Goal: Transaction & Acquisition: Book appointment/travel/reservation

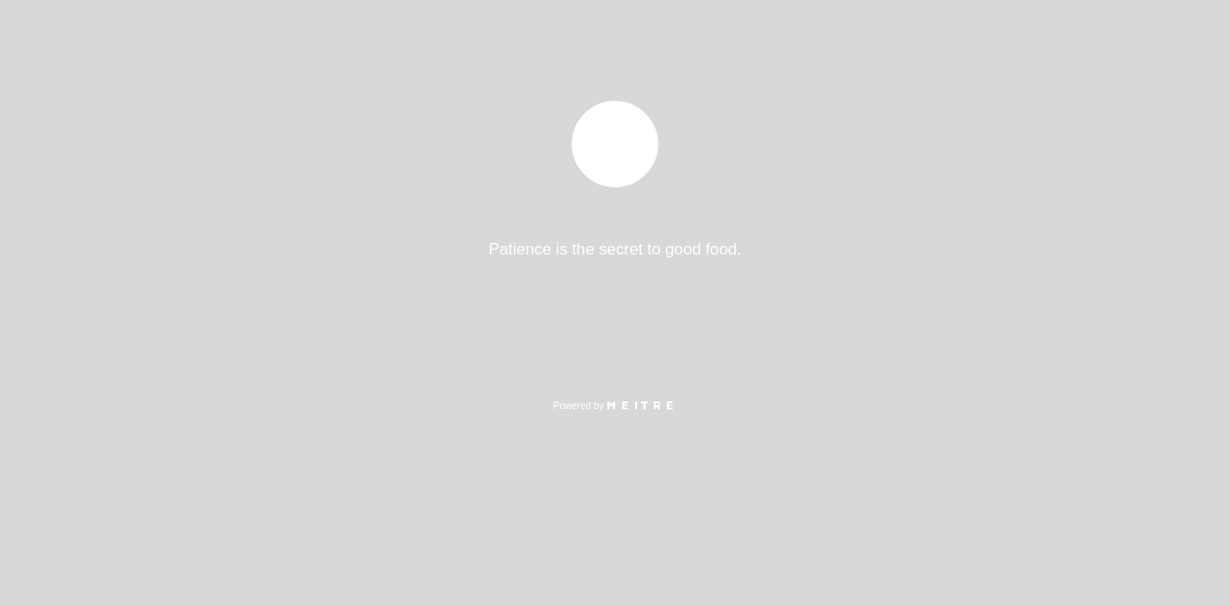
select select "es"
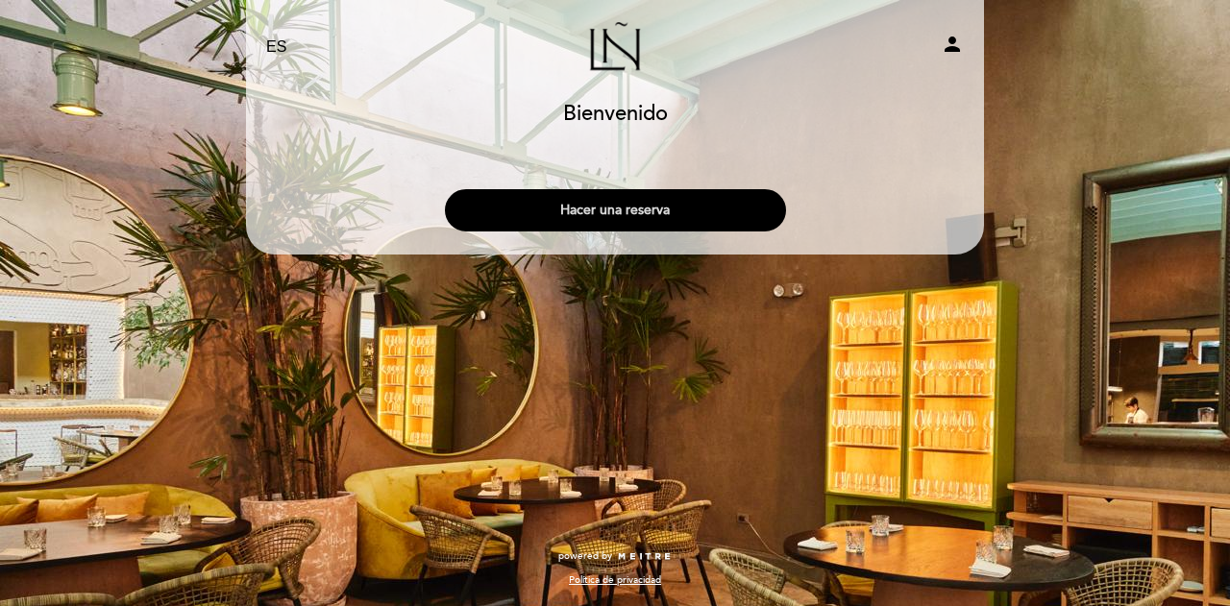
click at [649, 207] on button "Hacer una reserva" at bounding box center [615, 210] width 341 height 42
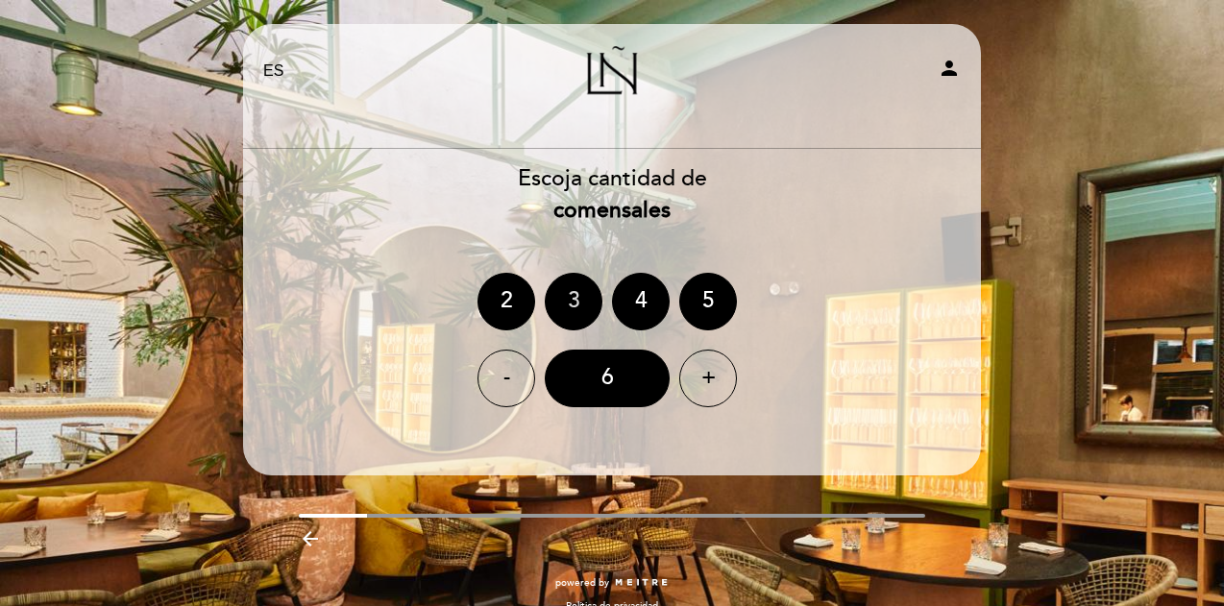
click at [567, 299] on div "3" at bounding box center [574, 302] width 58 height 58
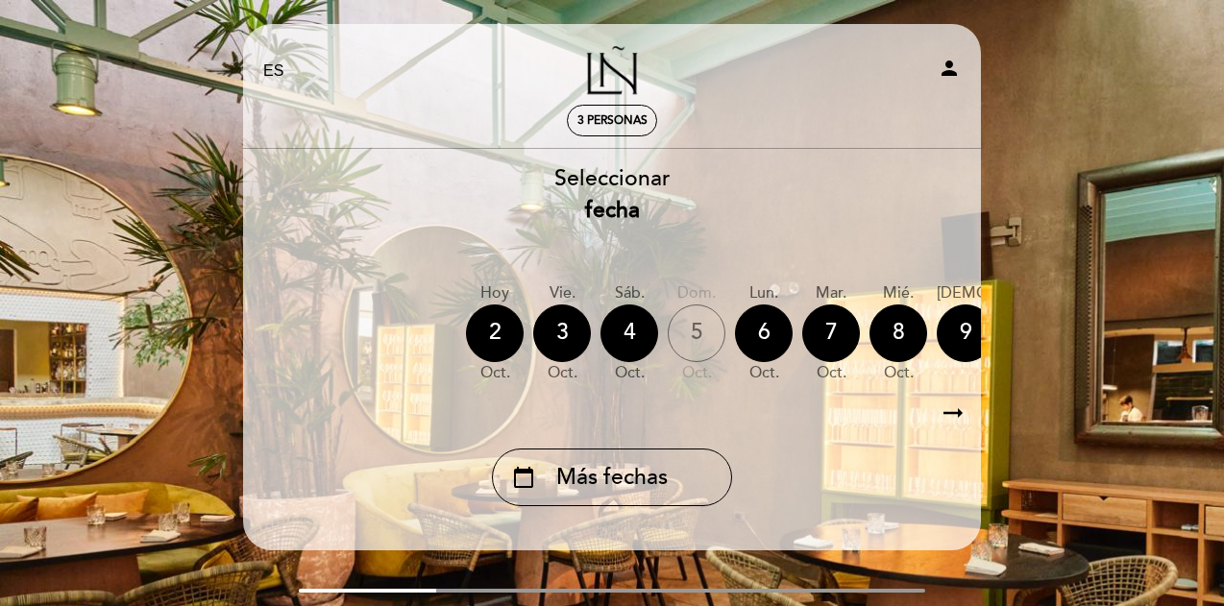
click at [951, 414] on icon "arrow_right_alt" at bounding box center [953, 413] width 29 height 41
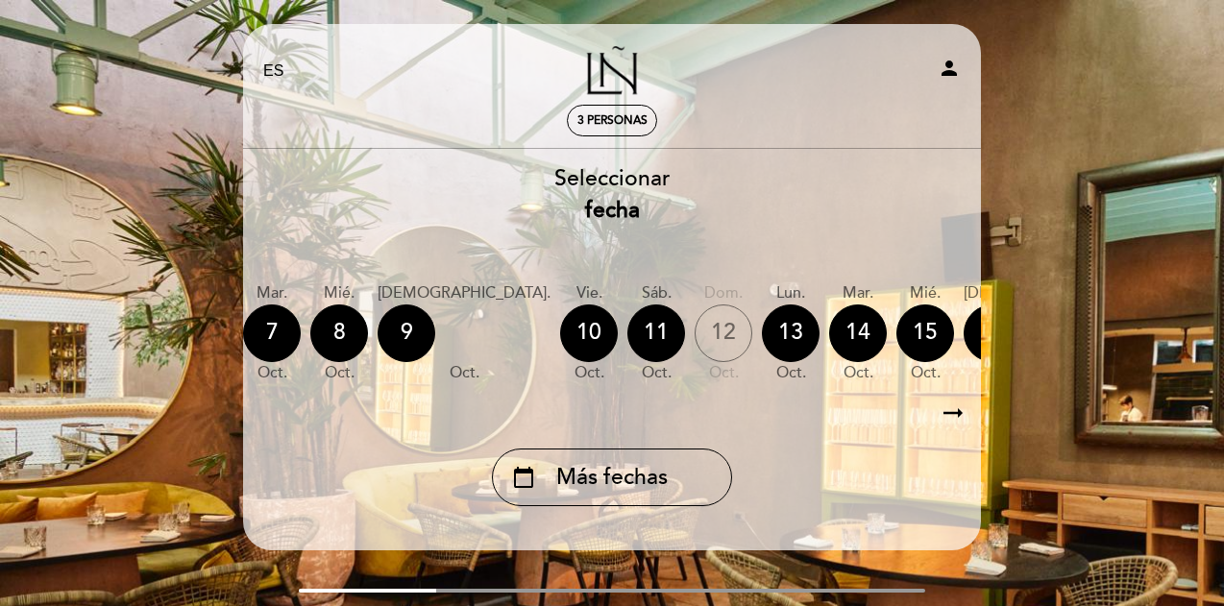
scroll to position [0, 560]
click at [963, 331] on div "16" at bounding box center [992, 334] width 58 height 58
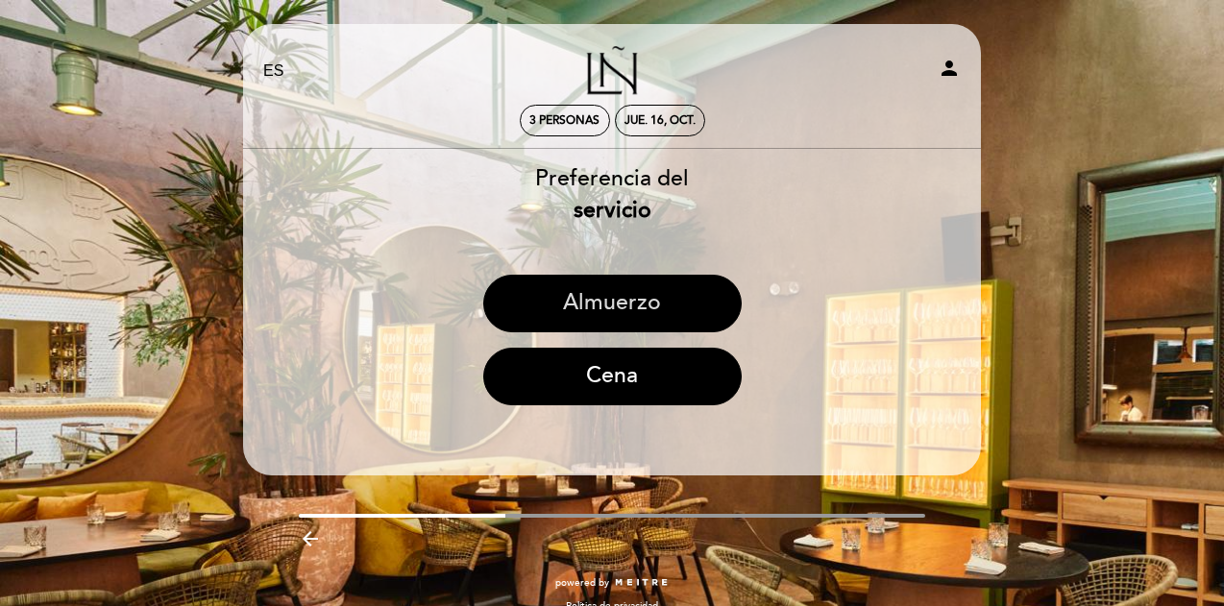
click at [646, 308] on button "Almuerzo" at bounding box center [612, 304] width 258 height 58
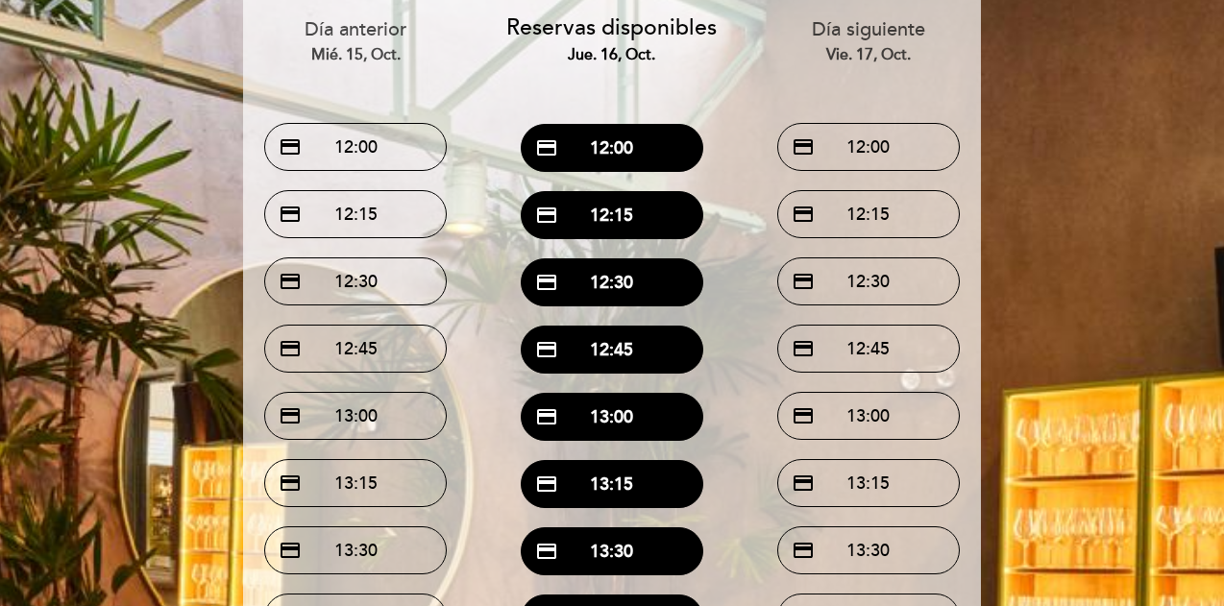
scroll to position [192, 0]
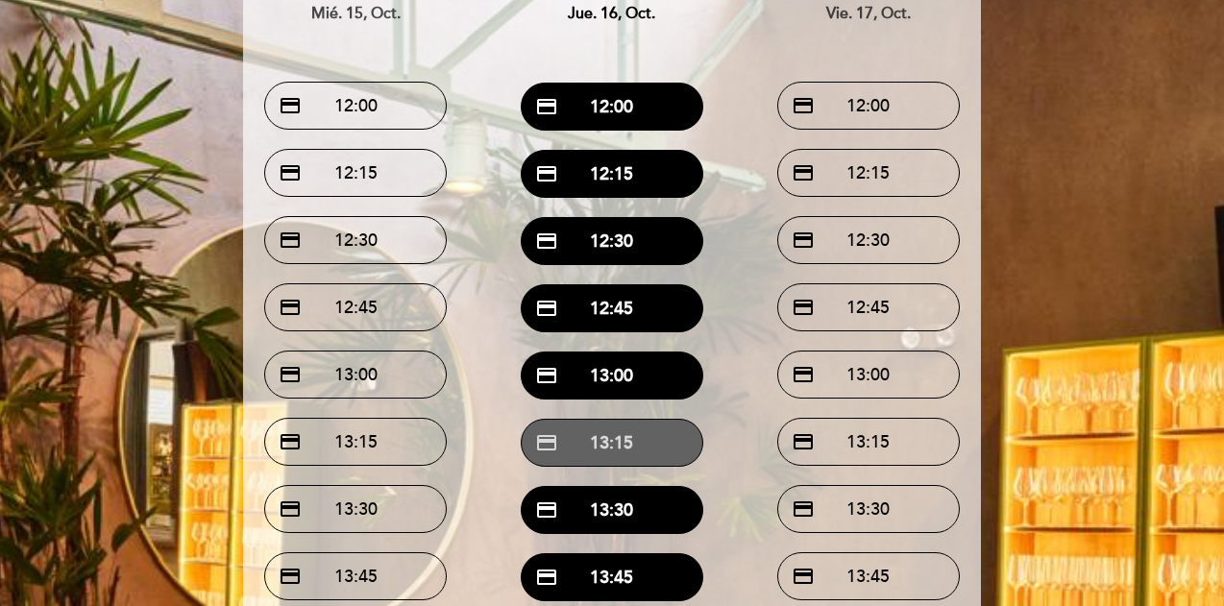
click at [634, 444] on button "credit_card 13:15" at bounding box center [612, 443] width 183 height 48
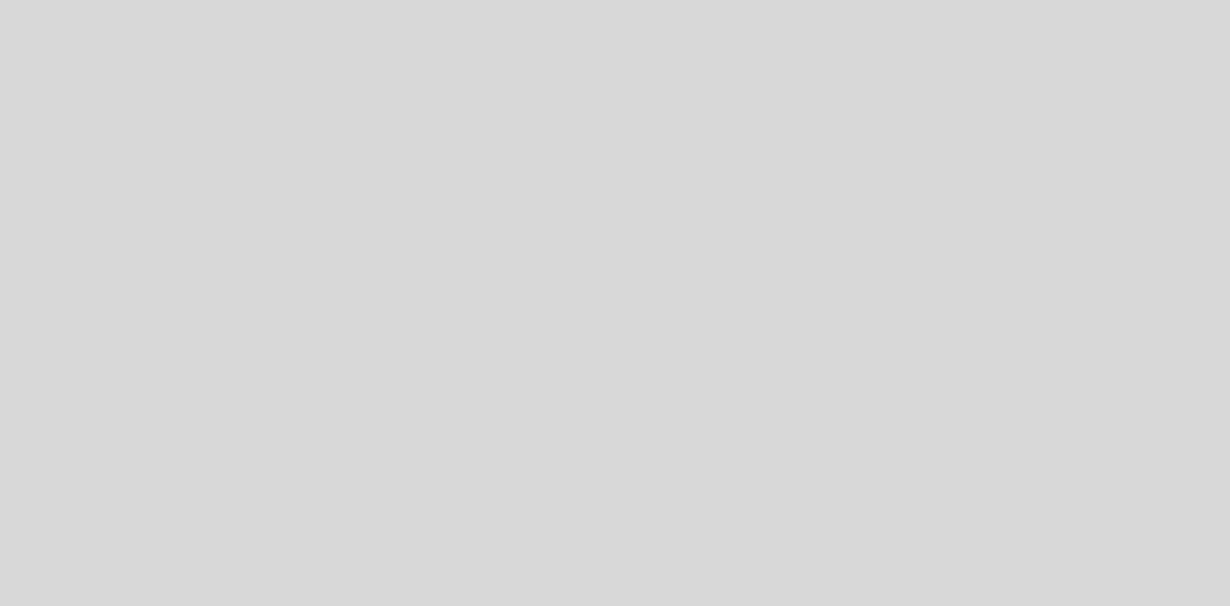
select select "es"
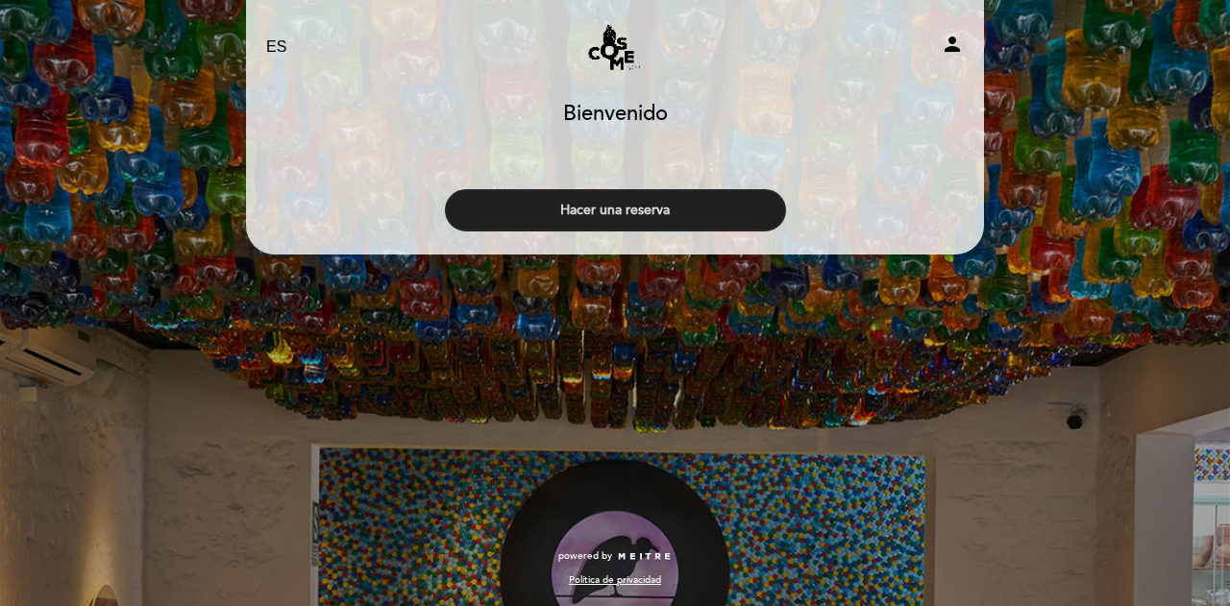
click at [663, 208] on button "Hacer una reserva" at bounding box center [615, 210] width 341 height 42
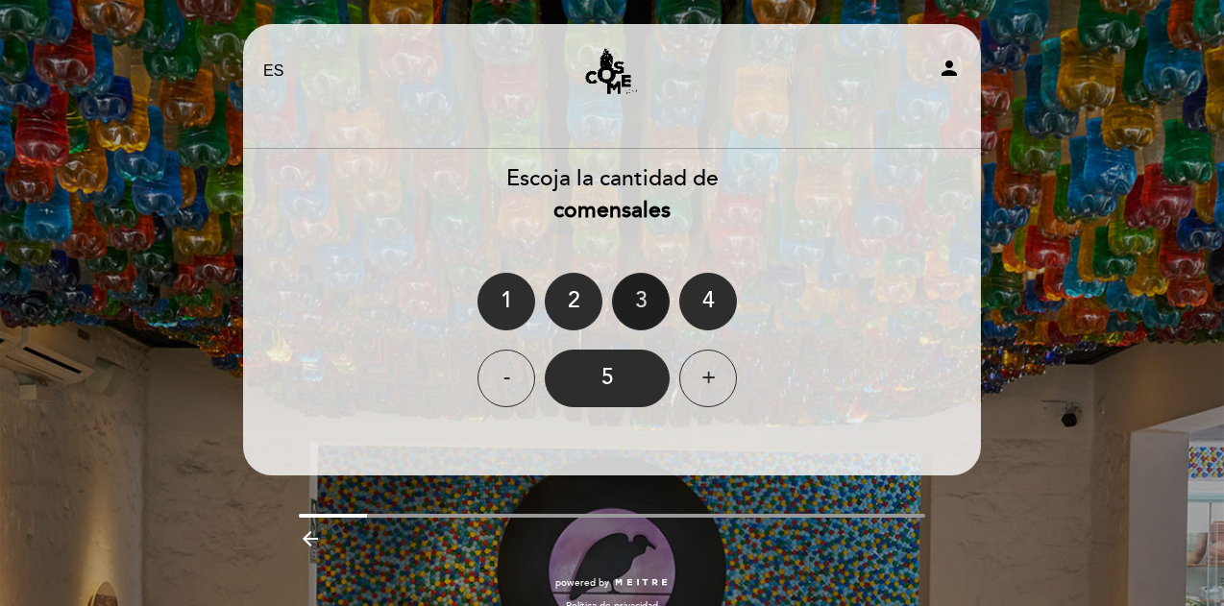
click at [639, 284] on div "3" at bounding box center [641, 302] width 58 height 58
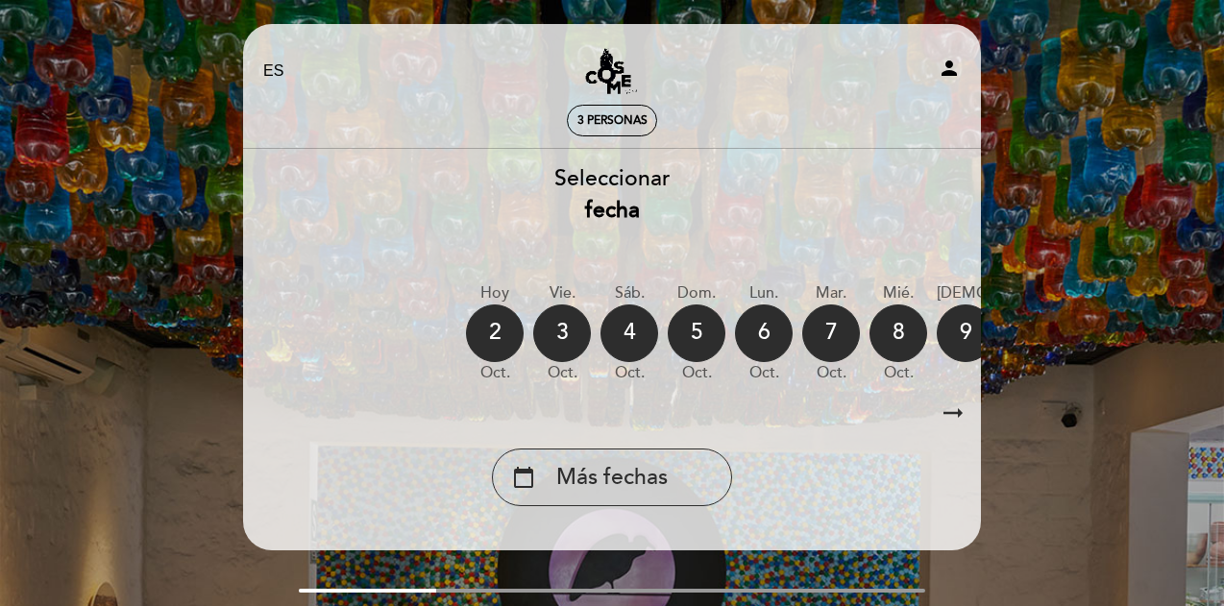
click at [945, 415] on icon "arrow_right_alt" at bounding box center [953, 413] width 29 height 41
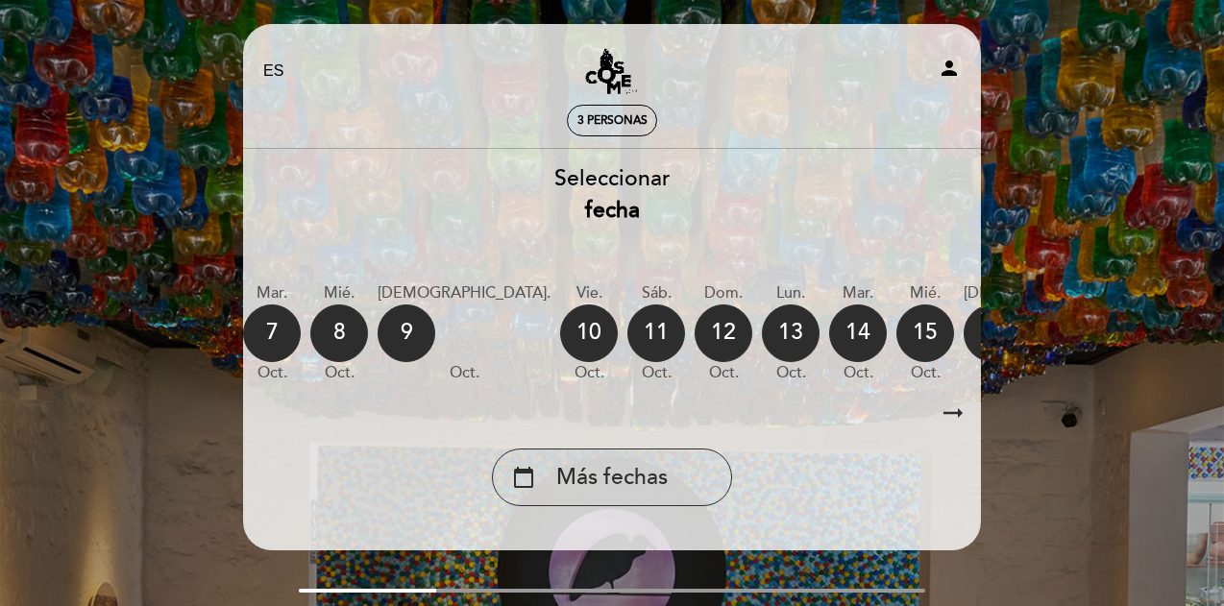
scroll to position [0, 560]
click at [694, 311] on div "12" at bounding box center [723, 334] width 58 height 58
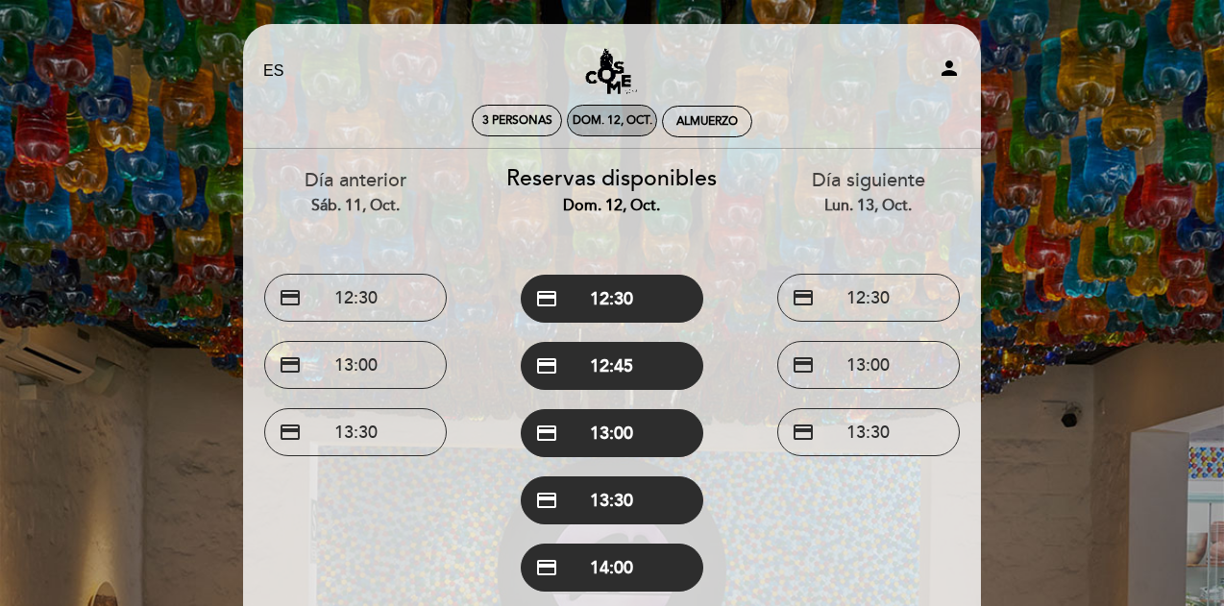
click at [642, 122] on div "dom. 12, oct." at bounding box center [613, 120] width 80 height 14
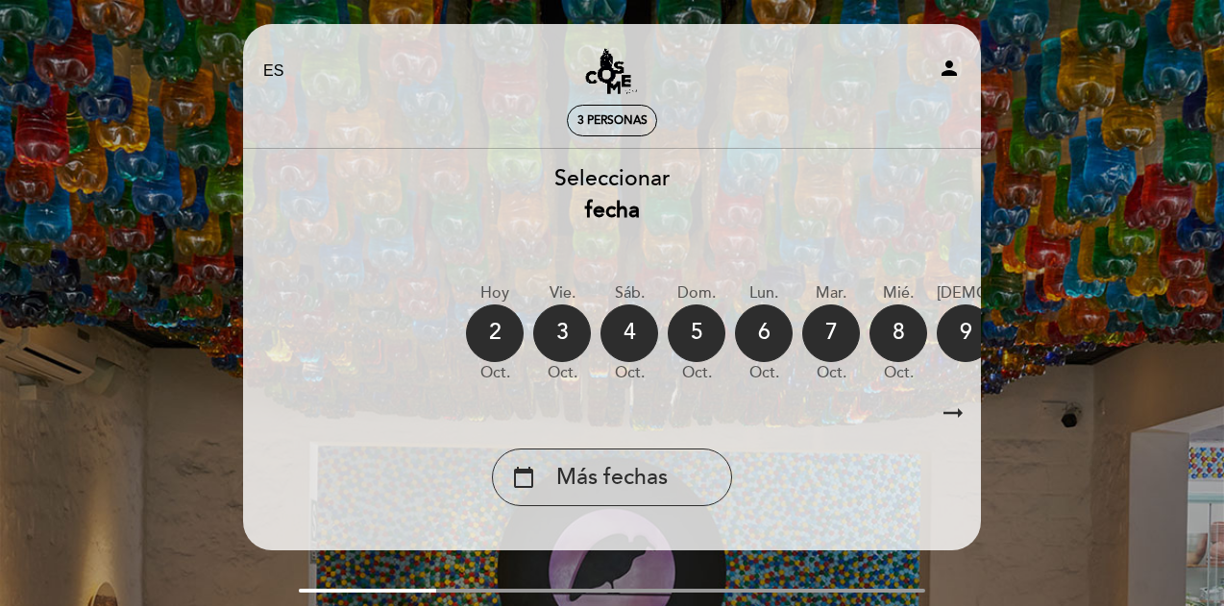
click at [954, 412] on icon "arrow_right_alt" at bounding box center [953, 413] width 29 height 41
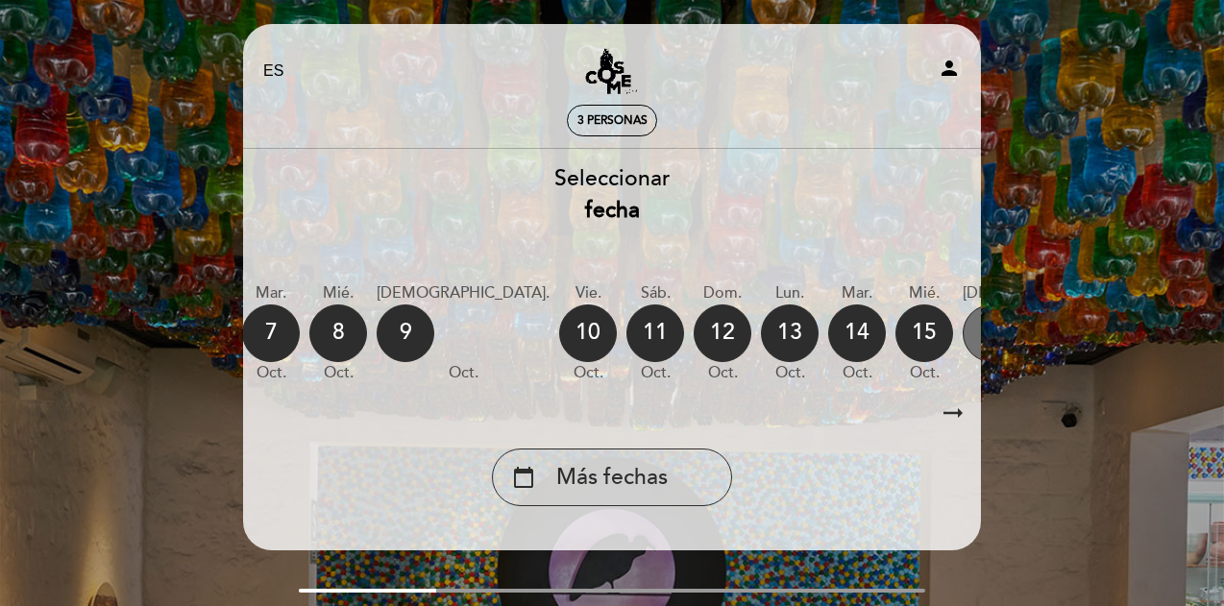
click at [963, 329] on div "16" at bounding box center [992, 334] width 58 height 58
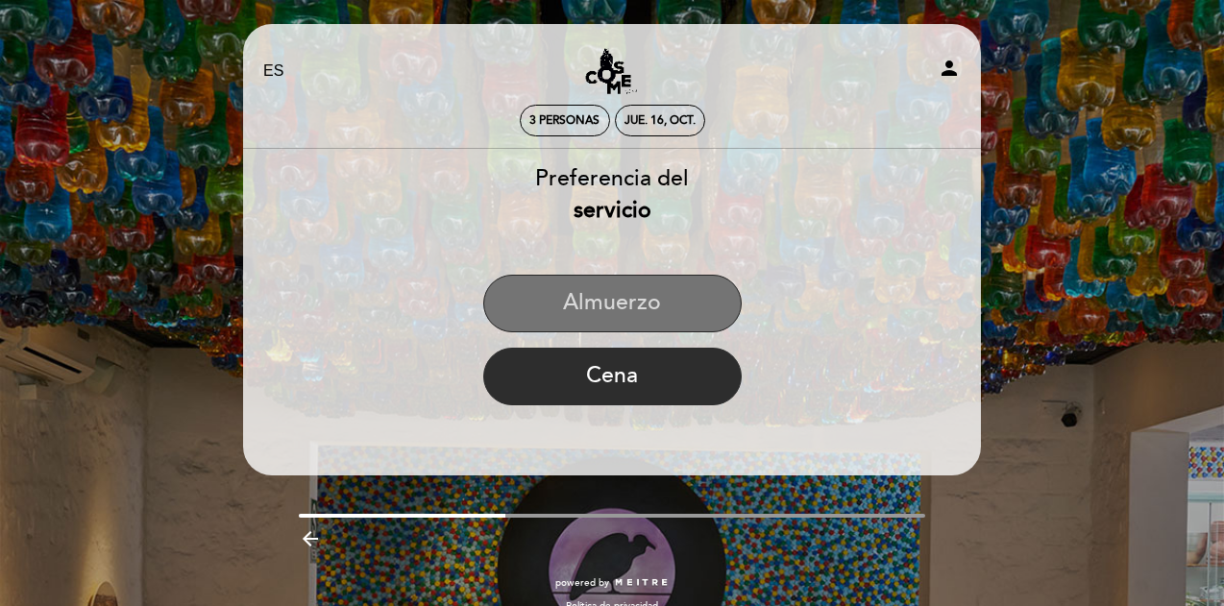
click at [558, 296] on button "Almuerzo" at bounding box center [612, 304] width 258 height 58
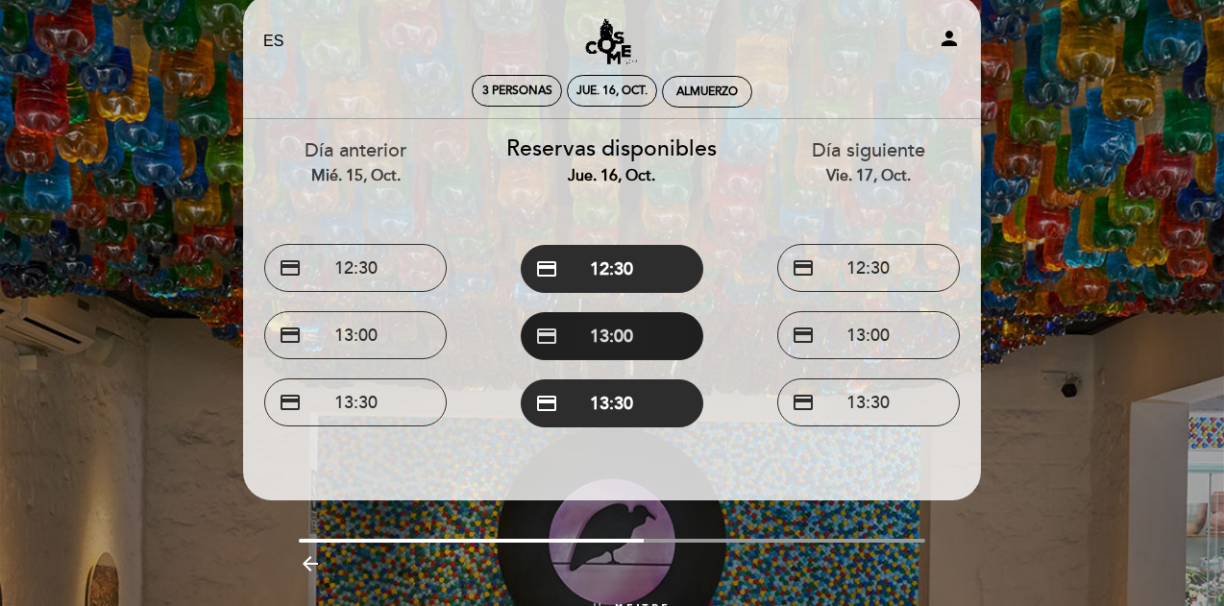
scroll to position [81, 0]
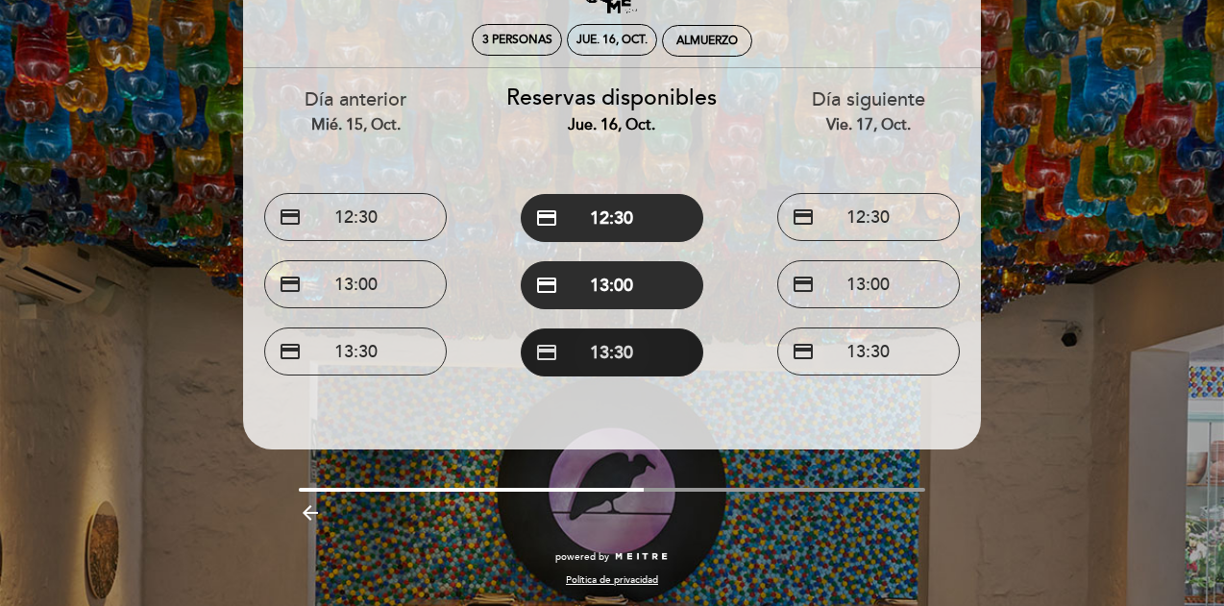
click at [636, 339] on button "credit_card 13:30" at bounding box center [612, 353] width 183 height 48
